Goal: Information Seeking & Learning: Learn about a topic

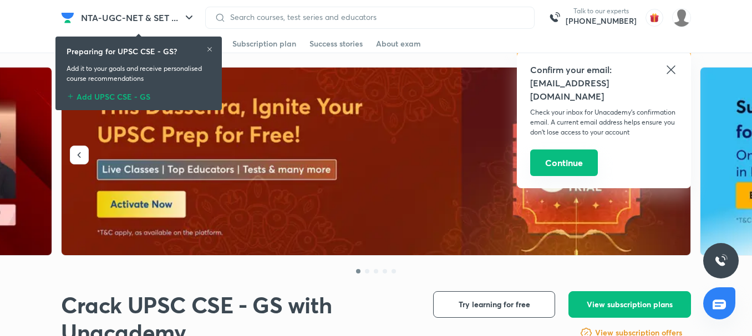
click at [553, 150] on button "Continue" at bounding box center [564, 163] width 68 height 27
click at [563, 150] on button "Continue" at bounding box center [564, 163] width 68 height 27
click at [567, 150] on button "Continue" at bounding box center [564, 163] width 68 height 27
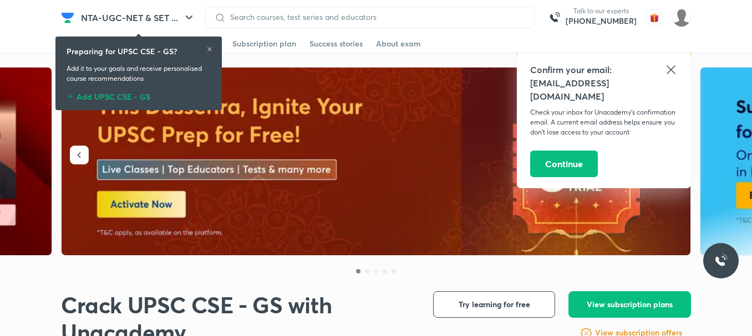
scroll to position [2911, 0]
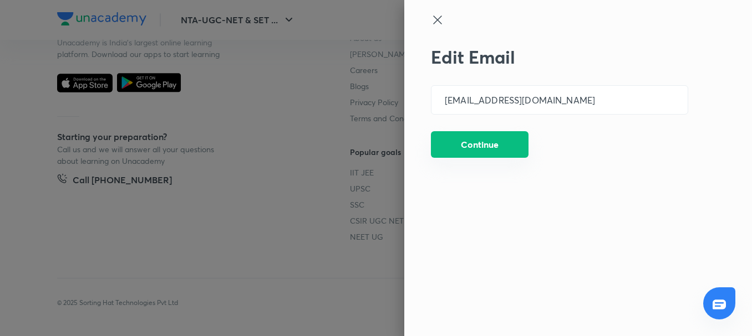
drag, startPoint x: 482, startPoint y: 149, endPoint x: 474, endPoint y: 150, distance: 8.5
click at [482, 150] on button "Continue" at bounding box center [480, 144] width 98 height 27
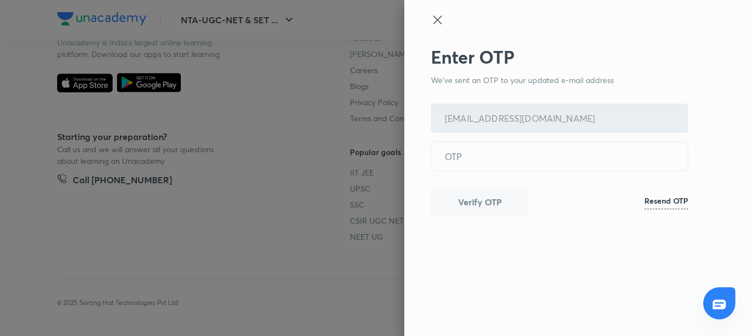
click at [662, 199] on h6 "Resend OTP" at bounding box center [666, 201] width 44 height 12
drag, startPoint x: 427, startPoint y: 20, endPoint x: 427, endPoint y: 30, distance: 10.0
click at [426, 24] on div "Enter OTP We've sent an OTP to your updated e-mail address dm09545508@gmail.com…" at bounding box center [578, 168] width 348 height 336
click at [432, 25] on icon at bounding box center [437, 19] width 13 height 13
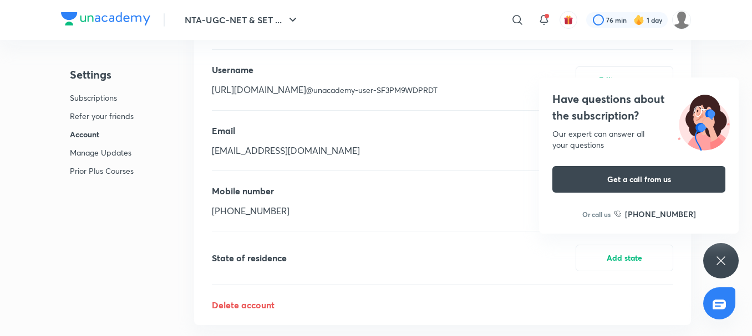
scroll to position [361, 0]
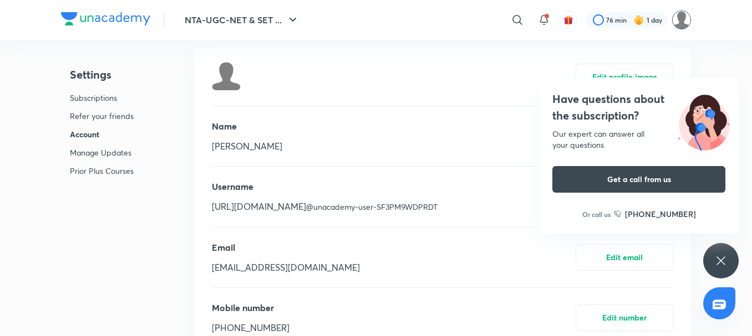
click at [682, 19] on img at bounding box center [681, 20] width 19 height 19
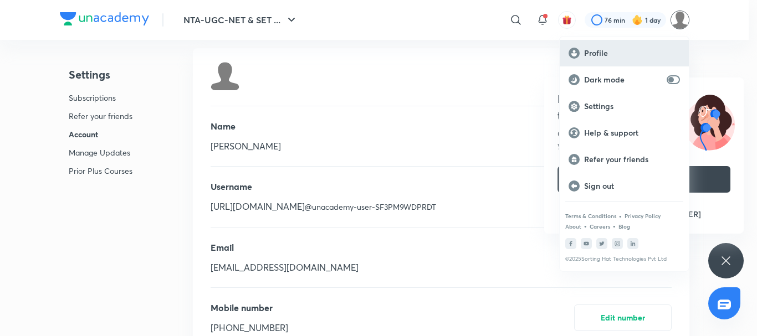
click at [597, 57] on p "Profile" at bounding box center [632, 53] width 96 height 10
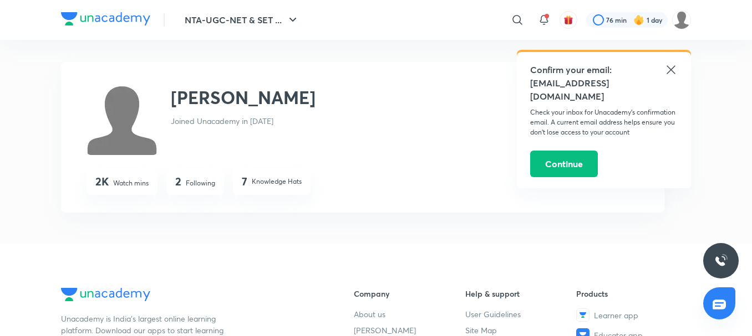
click at [668, 68] on icon at bounding box center [670, 69] width 8 height 8
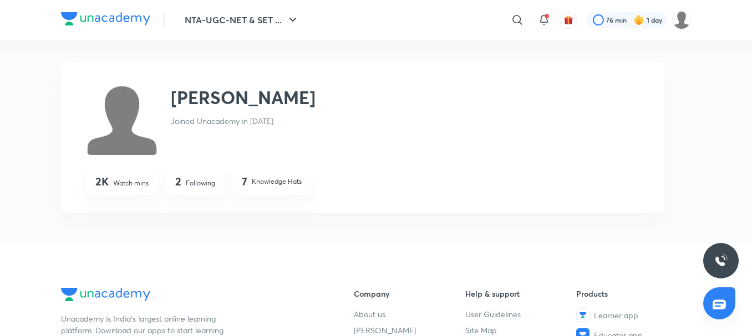
click at [275, 188] on div "7 Knowledge Hats" at bounding box center [272, 183] width 60 height 16
click at [183, 182] on div "2 Following" at bounding box center [195, 182] width 58 height 27
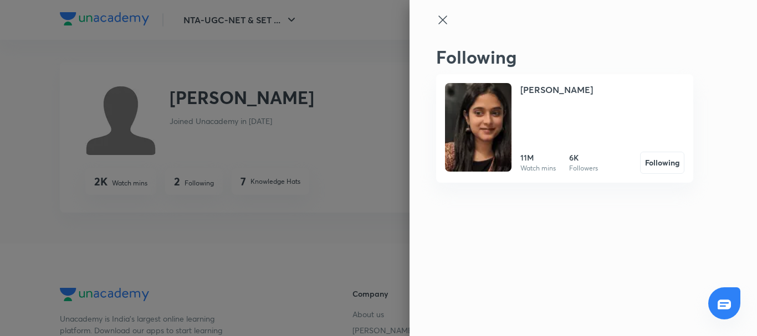
click at [183, 182] on div at bounding box center [378, 168] width 757 height 336
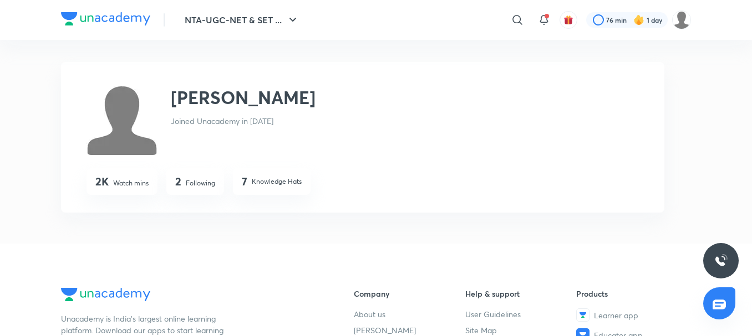
click at [185, 182] on div "2 Following" at bounding box center [195, 182] width 58 height 27
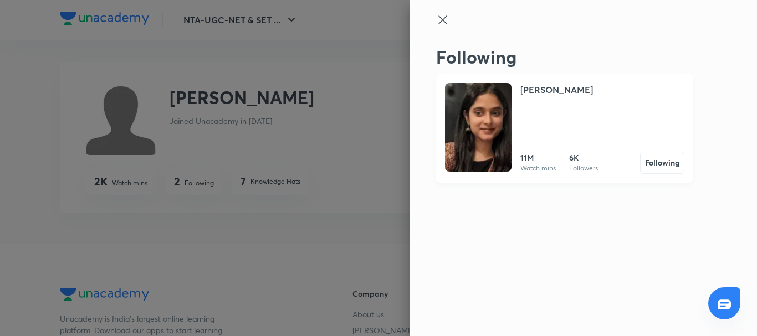
click at [447, 112] on img at bounding box center [478, 127] width 67 height 89
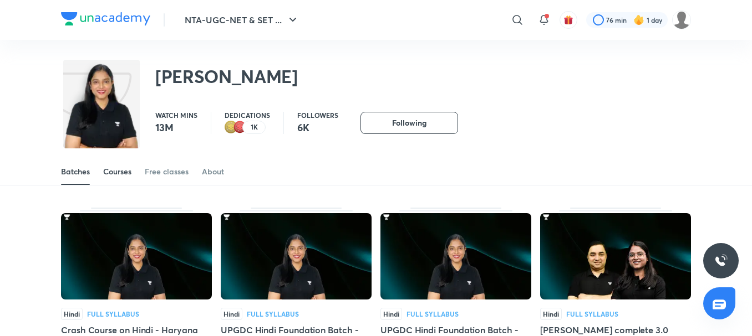
click at [126, 173] on div "Courses" at bounding box center [117, 171] width 28 height 11
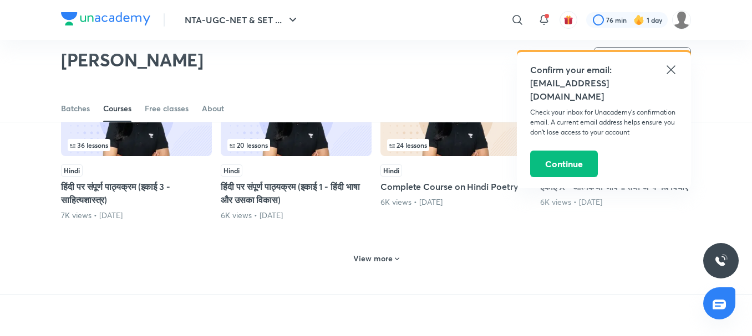
scroll to position [581, 0]
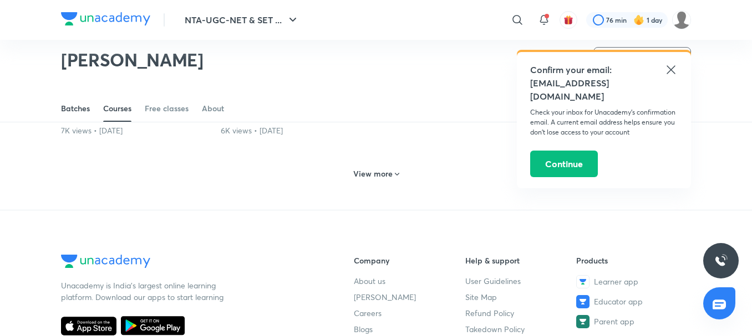
click at [68, 102] on link "Batches" at bounding box center [75, 108] width 29 height 27
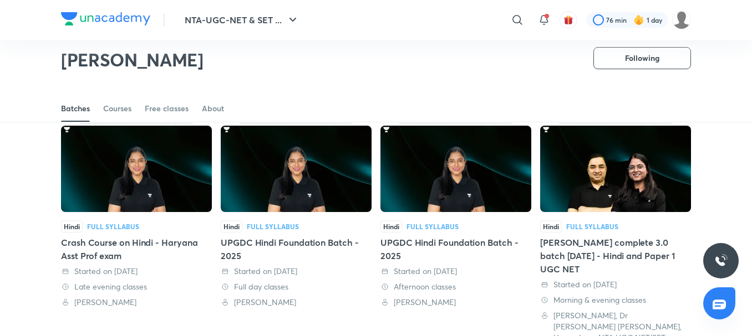
scroll to position [48, 0]
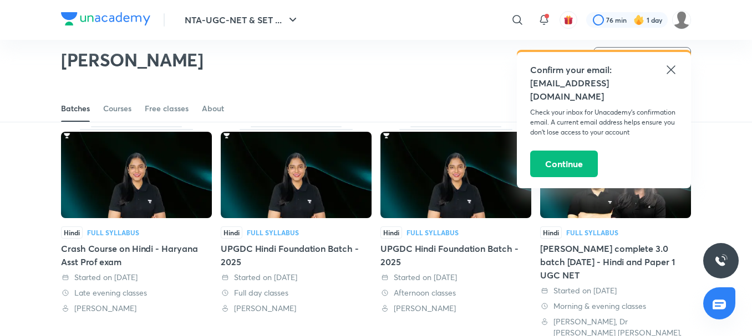
click at [289, 251] on div "UPGDC Hindi Foundation Batch - 2025" at bounding box center [296, 255] width 151 height 27
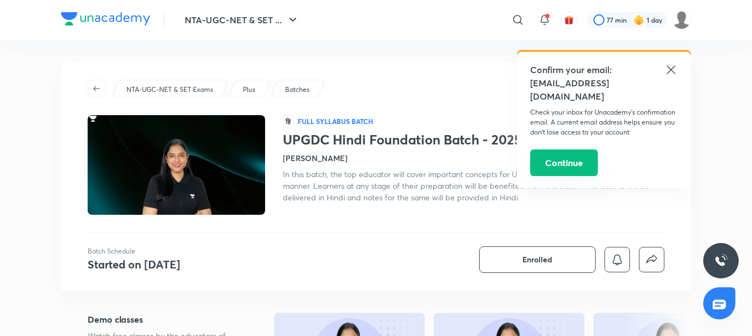
click at [545, 150] on button "Continue" at bounding box center [564, 163] width 68 height 27
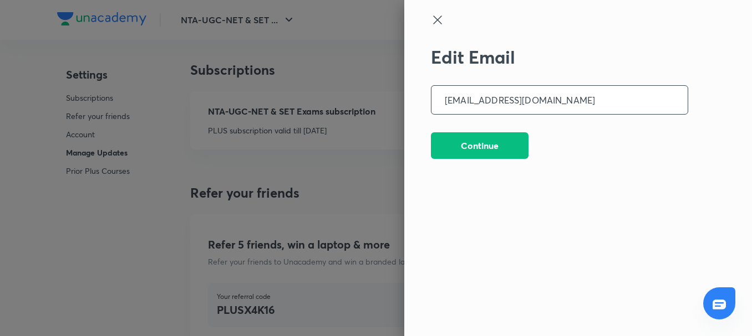
scroll to position [2911, 0]
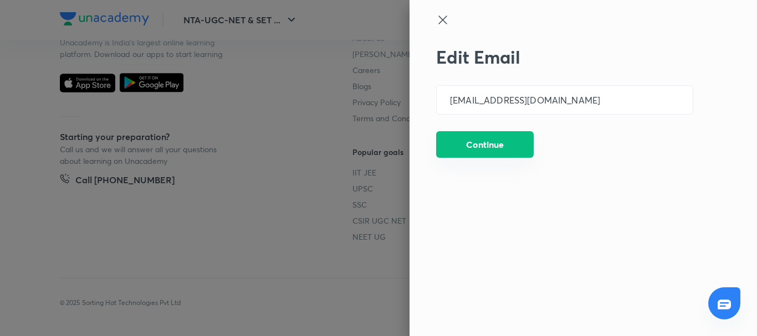
click at [487, 137] on button "Continue" at bounding box center [485, 144] width 98 height 27
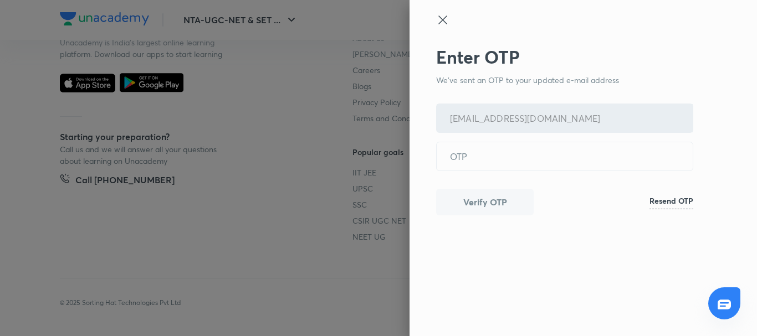
click at [445, 23] on icon at bounding box center [442, 19] width 13 height 13
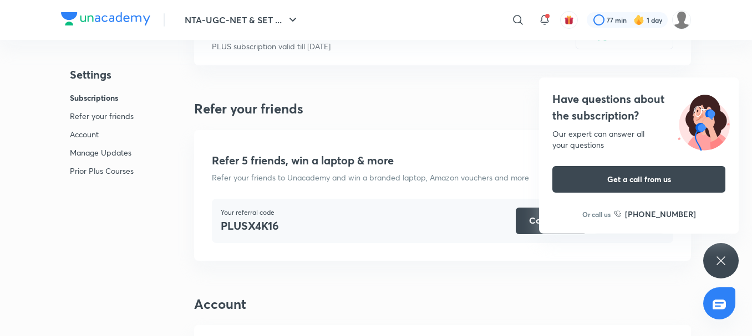
scroll to position [0, 0]
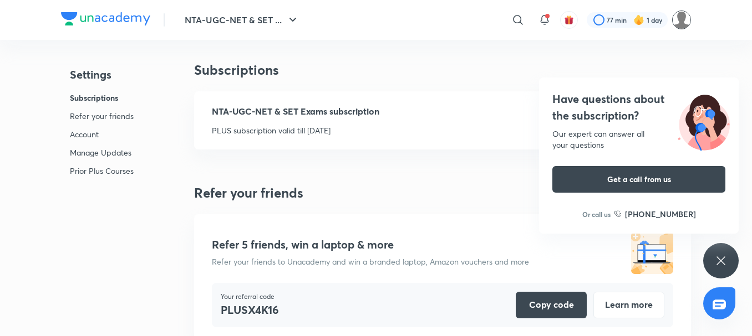
click at [683, 18] on img at bounding box center [681, 20] width 19 height 19
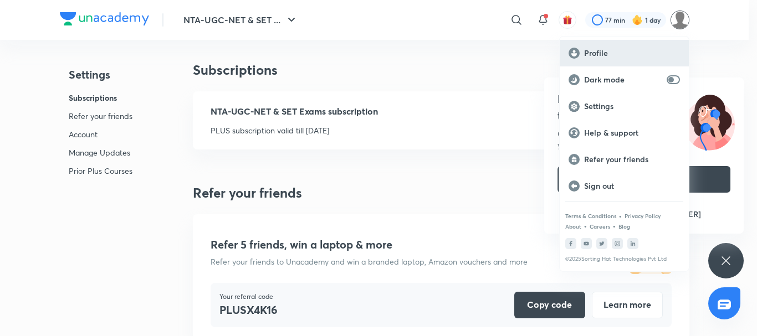
click at [588, 55] on p "Profile" at bounding box center [632, 53] width 96 height 10
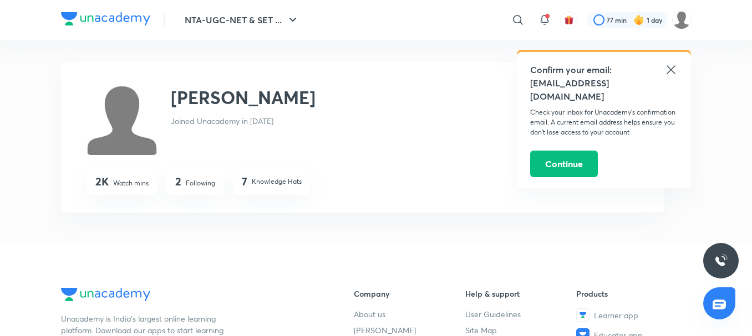
click at [203, 182] on p "Following" at bounding box center [200, 183] width 29 height 10
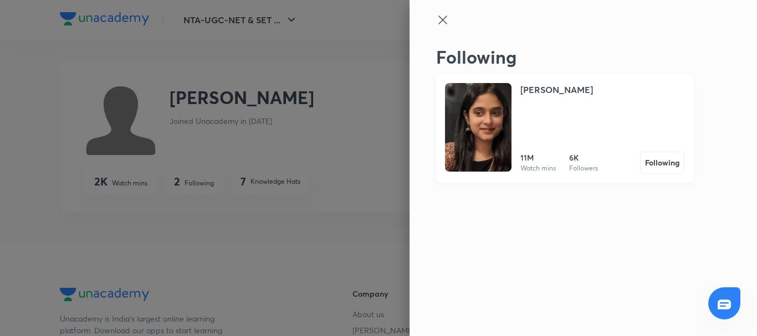
click at [558, 94] on h4 "[PERSON_NAME]" at bounding box center [556, 89] width 73 height 13
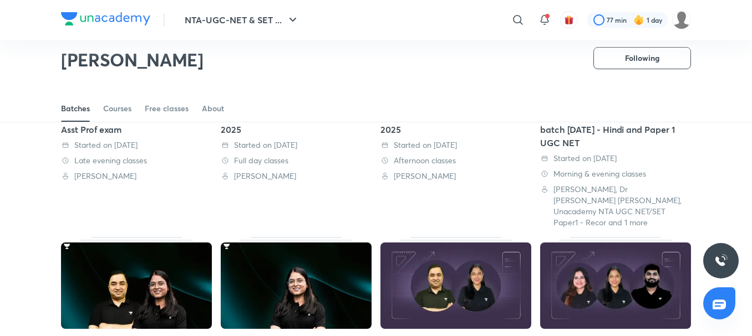
scroll to position [48, 0]
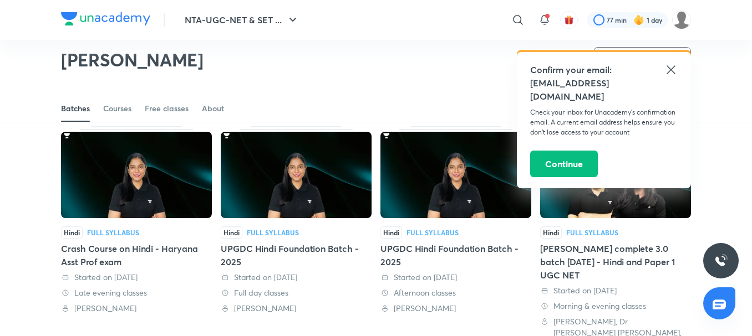
click at [287, 254] on div "UPGDC Hindi Foundation Batch - 2025" at bounding box center [296, 255] width 151 height 27
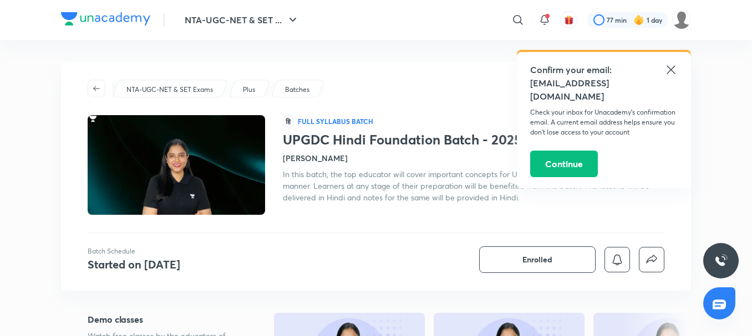
click at [664, 70] on icon at bounding box center [670, 69] width 13 height 13
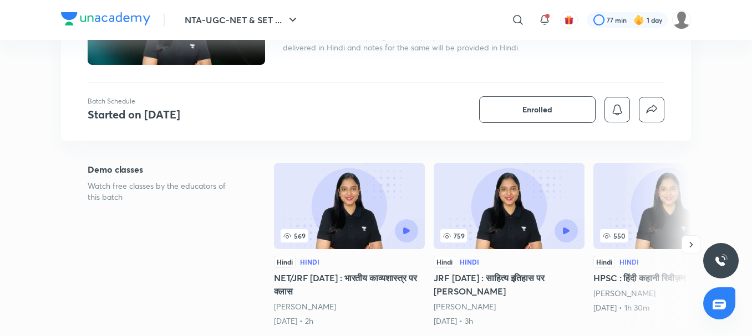
scroll to position [166, 0]
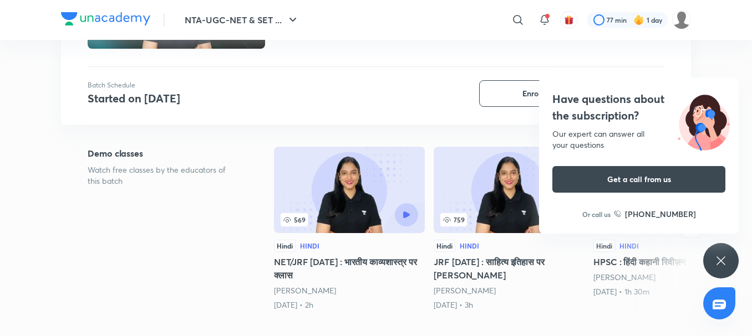
click at [723, 258] on icon at bounding box center [720, 260] width 13 height 13
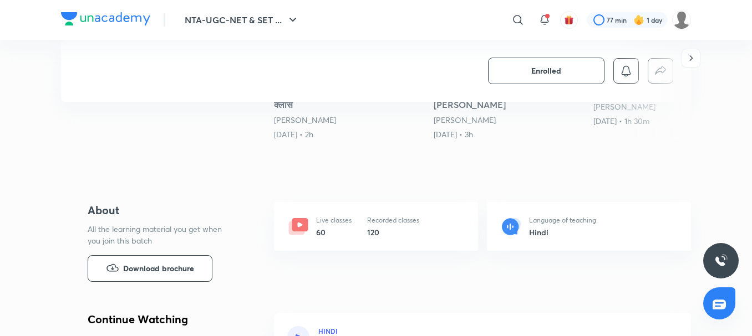
scroll to position [333, 0]
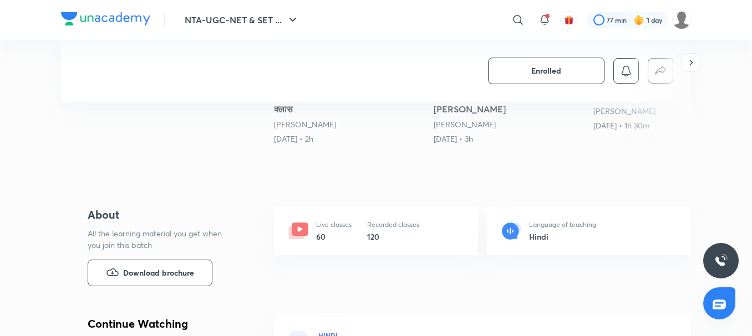
click at [333, 231] on h6 "60" at bounding box center [333, 237] width 35 height 12
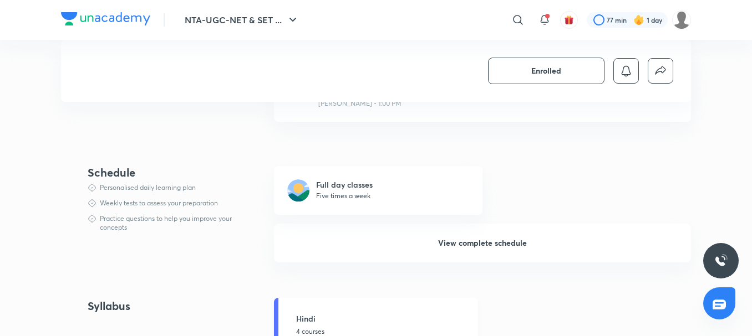
scroll to position [610, 0]
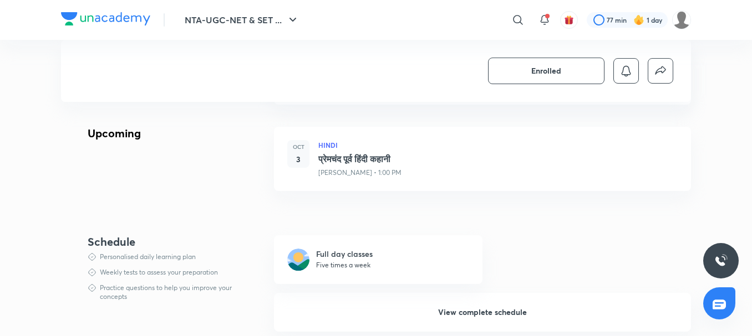
click at [105, 243] on div "Schedule" at bounding box center [163, 242] width 150 height 13
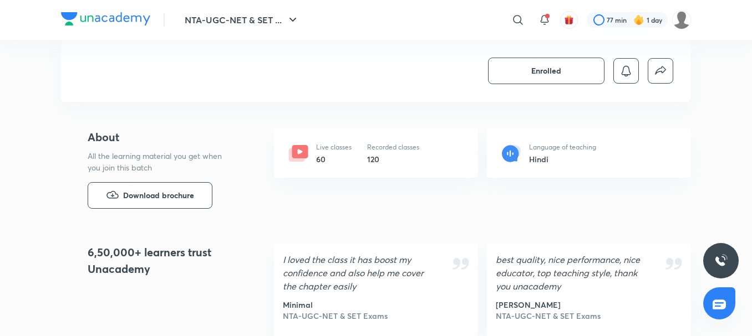
scroll to position [1053, 0]
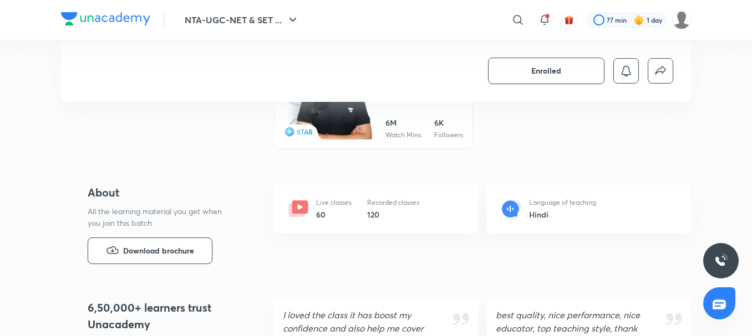
click at [378, 214] on h6 "120" at bounding box center [393, 215] width 52 height 12
click at [390, 203] on p "Recorded classes" at bounding box center [393, 203] width 52 height 10
click at [414, 212] on h6 "120" at bounding box center [393, 215] width 52 height 12
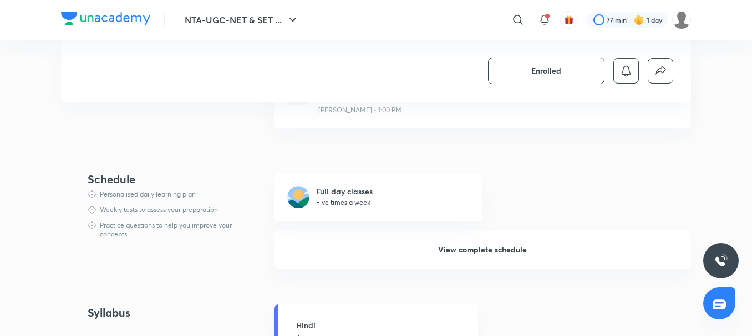
scroll to position [665, 0]
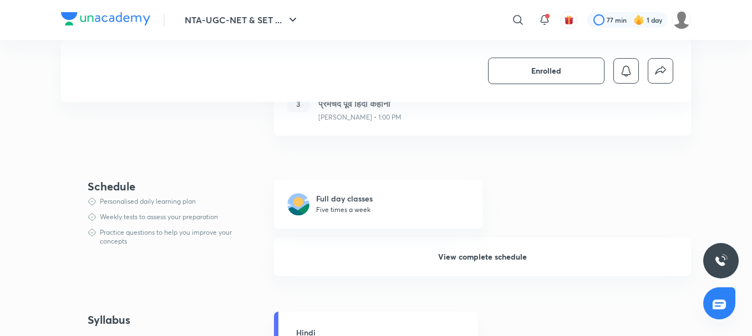
click at [114, 193] on div "Schedule" at bounding box center [163, 186] width 150 height 13
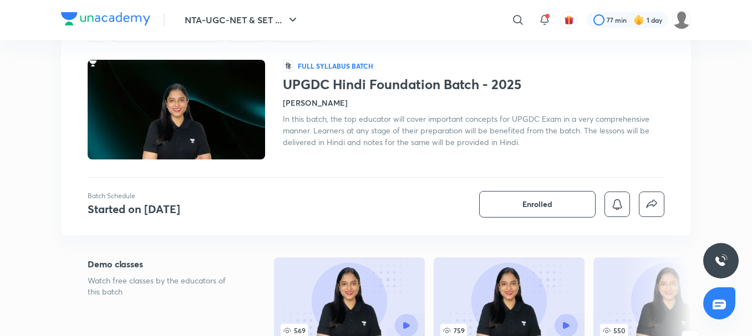
scroll to position [0, 0]
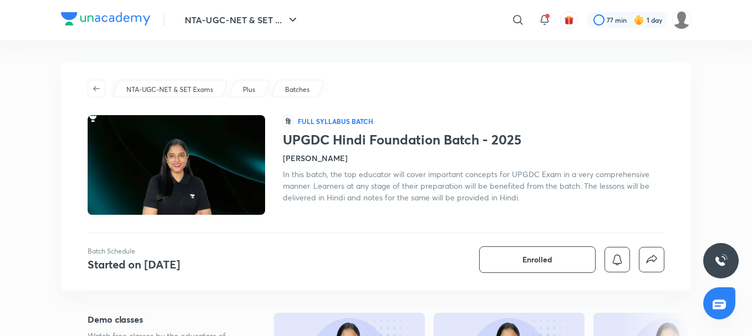
drag, startPoint x: 272, startPoint y: 186, endPoint x: 275, endPoint y: 197, distance: 12.3
click at [275, 197] on div at bounding box center [185, 165] width 195 height 100
click at [208, 182] on img at bounding box center [176, 165] width 181 height 102
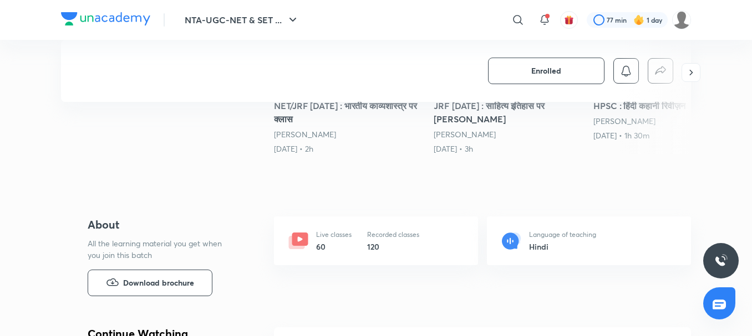
scroll to position [388, 0]
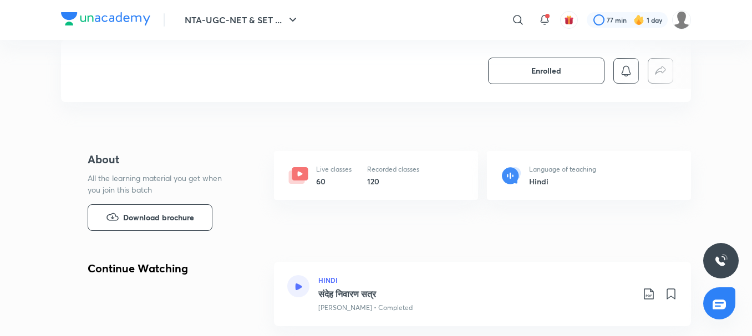
click at [328, 176] on h6 "60" at bounding box center [333, 182] width 35 height 12
click at [416, 159] on div "Live classes 60 Recorded classes 120" at bounding box center [376, 175] width 204 height 49
click at [405, 169] on p "Recorded classes" at bounding box center [393, 170] width 52 height 10
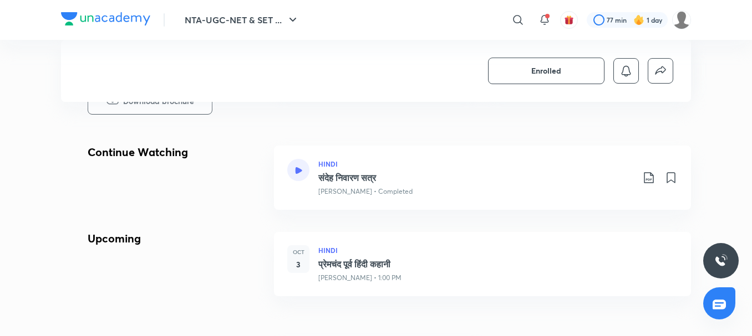
scroll to position [499, 0]
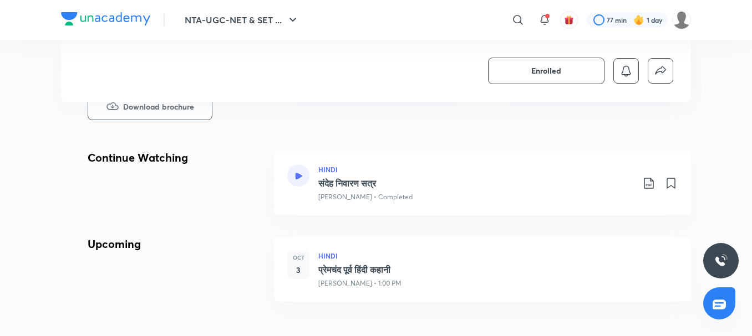
click at [142, 159] on div "Continue Watching" at bounding box center [163, 157] width 150 height 13
click at [171, 164] on div "Continue Watching" at bounding box center [163, 157] width 150 height 13
click at [181, 157] on div "Continue Watching" at bounding box center [163, 157] width 150 height 13
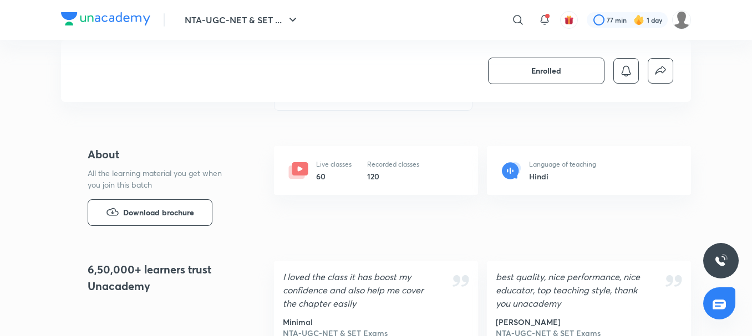
scroll to position [1109, 0]
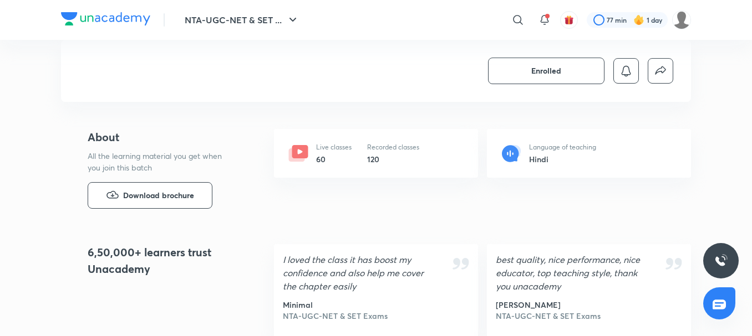
click at [548, 151] on p "Language of teaching" at bounding box center [562, 147] width 67 height 10
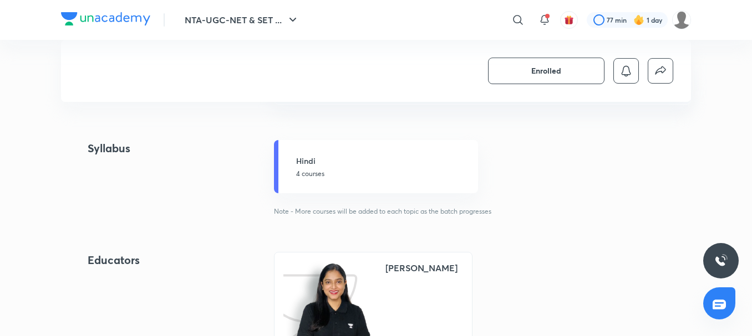
scroll to position [833, 0]
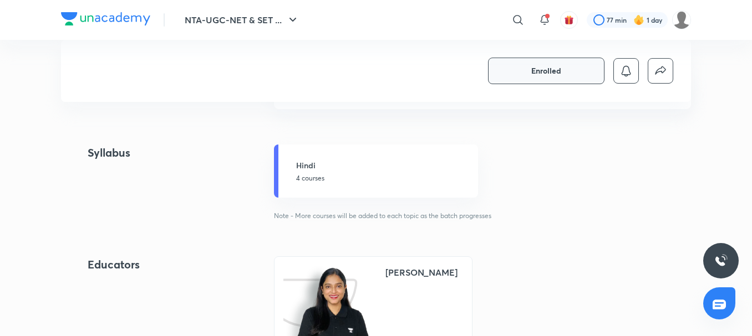
click at [526, 69] on button "Enrolled" at bounding box center [546, 71] width 116 height 27
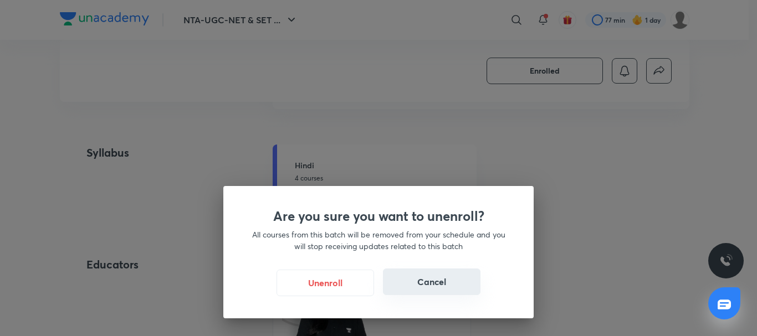
click at [427, 276] on button "Cancel" at bounding box center [432, 282] width 98 height 27
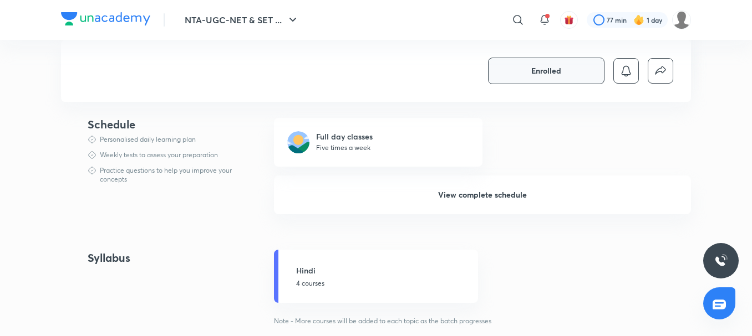
scroll to position [722, 0]
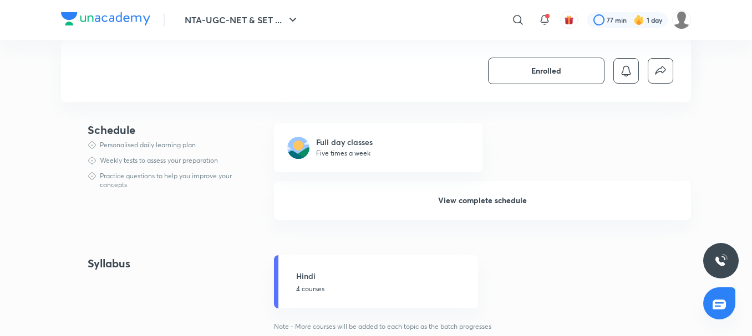
click at [321, 148] on p "Five times a week" at bounding box center [344, 153] width 57 height 11
click at [326, 150] on p "Five times a week" at bounding box center [344, 153] width 57 height 11
click at [467, 205] on span "View complete schedule" at bounding box center [482, 200] width 89 height 11
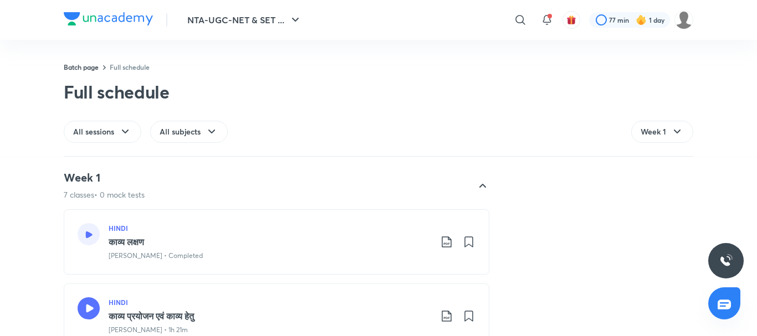
click at [186, 248] on h3 "काव्य लक्षण" at bounding box center [270, 242] width 323 height 13
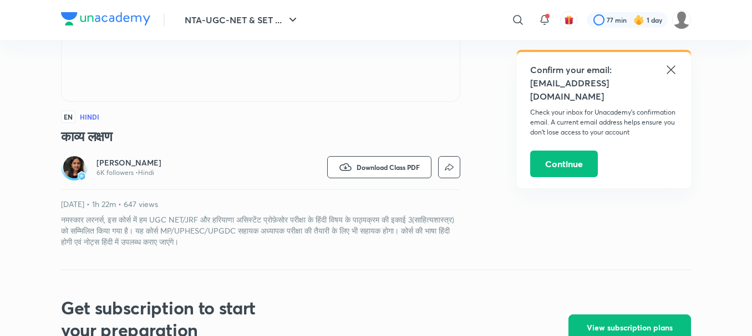
scroll to position [111, 0]
